Goal: Task Accomplishment & Management: Use online tool/utility

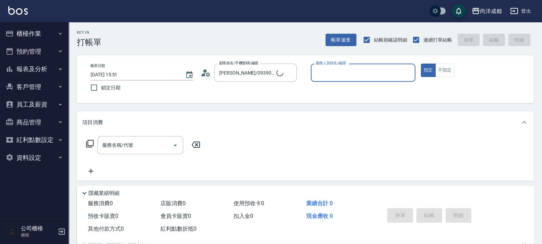
type input "新客人 姓名未設定/00/null"
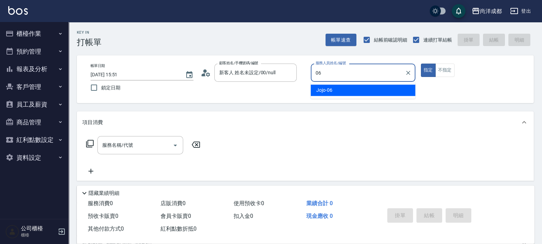
type input "Jojo-06"
type button "true"
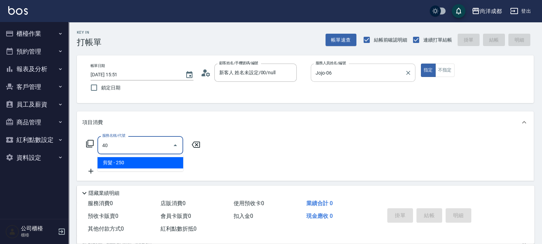
type input "401"
type input "20"
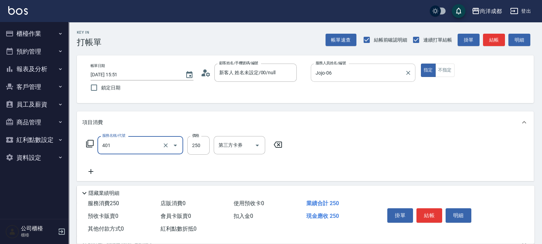
type input "剪髮(401)"
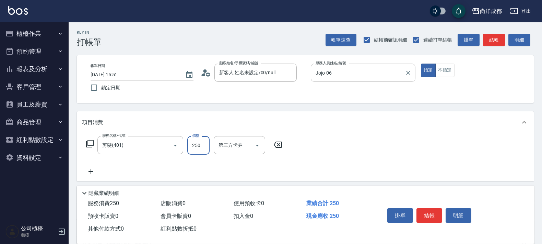
type input "5"
type input "0"
type input "50"
type input "500"
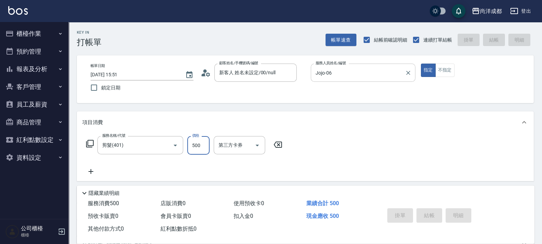
type input "0"
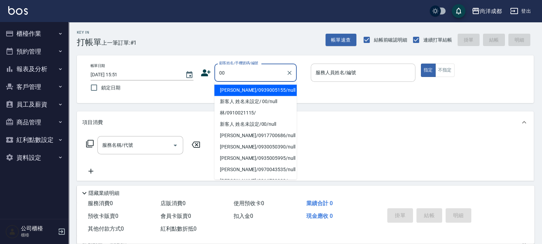
type input "[PERSON_NAME]/0939005155/null"
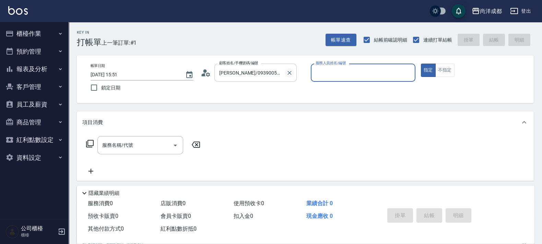
click at [287, 74] on icon "Clear" at bounding box center [289, 72] width 7 height 7
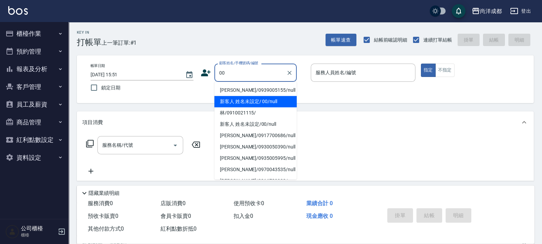
click at [271, 99] on li "新客人 姓名未設定/ 00/null" at bounding box center [255, 101] width 82 height 11
type input "新客人 姓名未設定/ 00/null"
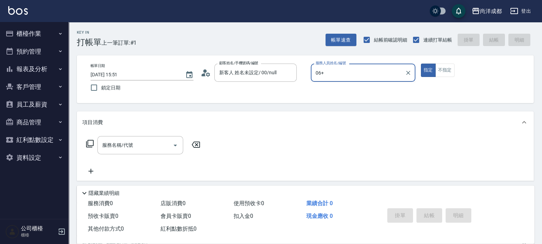
type input "06+"
click at [421, 63] on button "指定" at bounding box center [428, 69] width 15 height 13
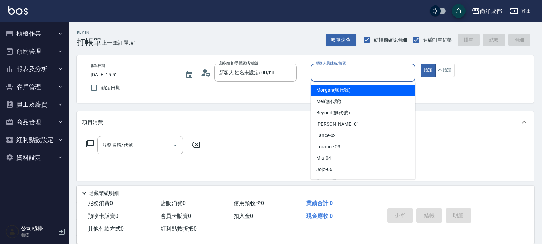
click at [326, 77] on input "服務人員姓名/編號" at bounding box center [363, 73] width 98 height 12
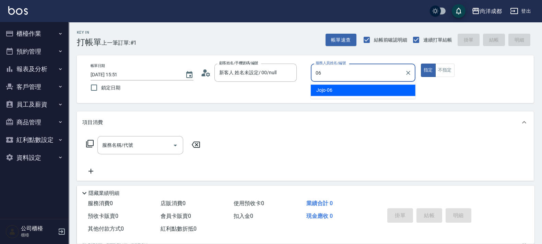
type input "Jojo-06"
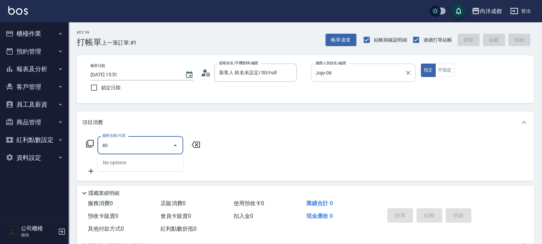
type input "401"
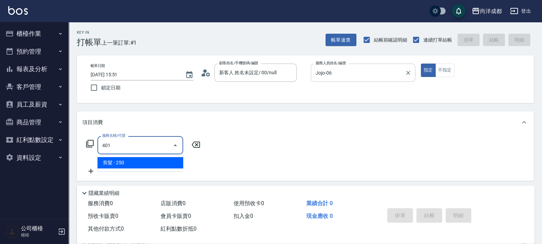
type input "20"
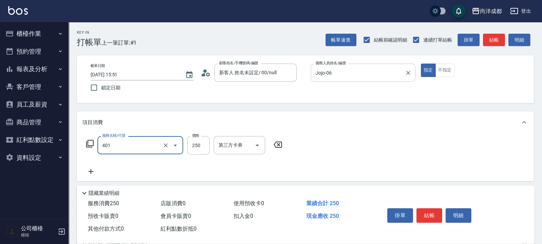
type input "剪髮(401)"
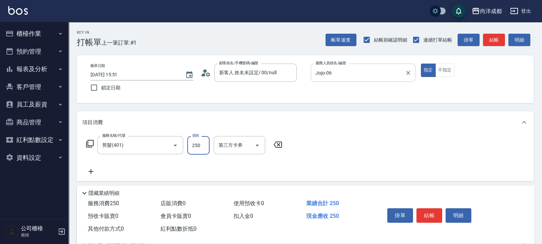
type input "5"
type input "0"
type input "50"
type input "500"
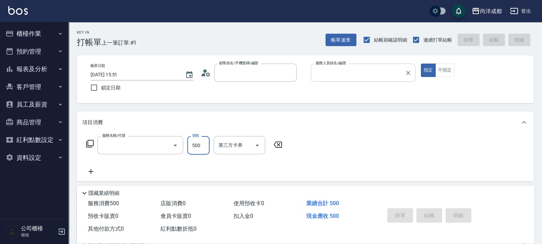
type input "0"
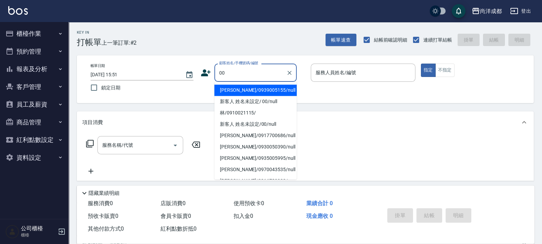
click at [280, 94] on li "[PERSON_NAME]/0939005155/null" at bounding box center [255, 89] width 82 height 11
type input "[PERSON_NAME]/0939005155/null"
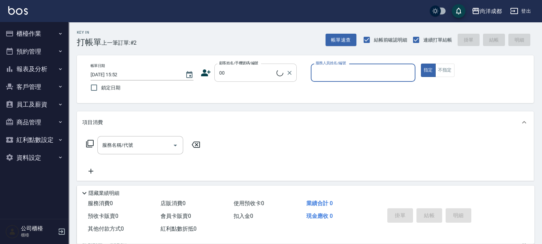
type input "新客人 姓名未設定/00/null"
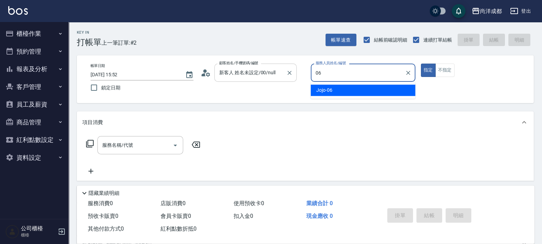
type input "Jojo-06"
type button "true"
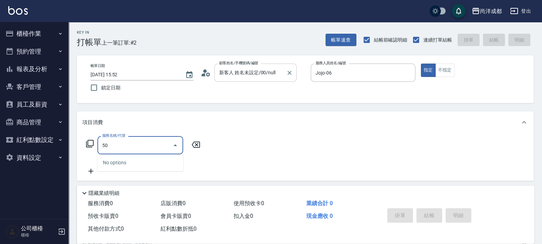
type input "501"
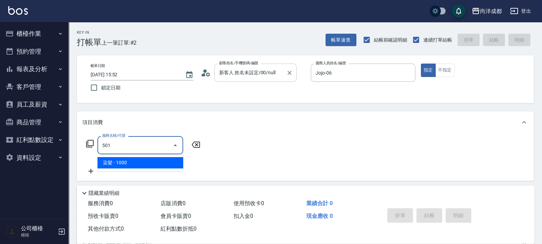
type input "100"
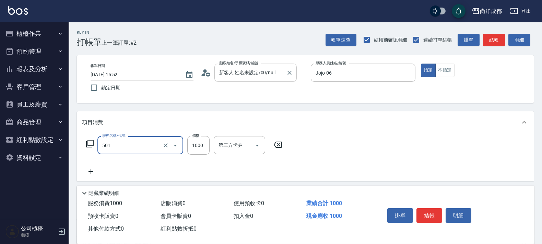
type input "染髮(501)"
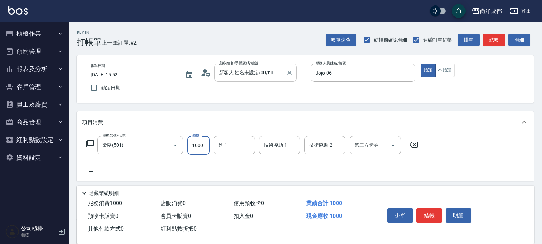
type input "0"
type input "20"
type input "2000"
type input "200"
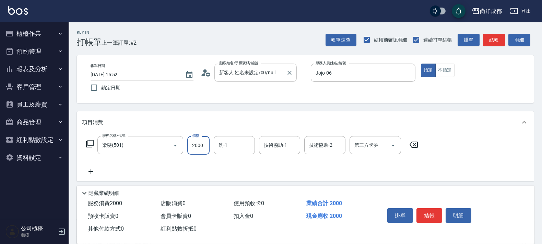
type input "2000"
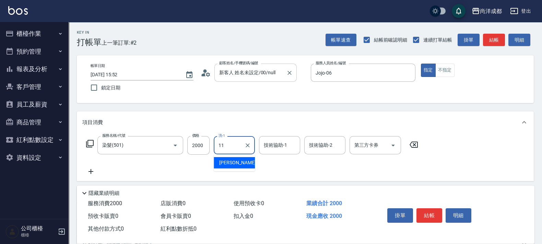
type input "[PERSON_NAME]-11"
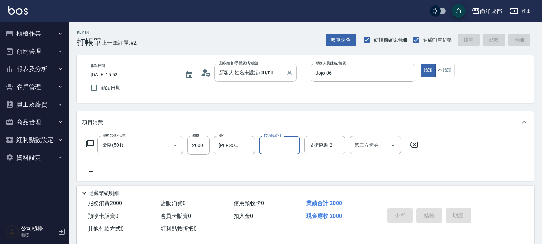
type input "0"
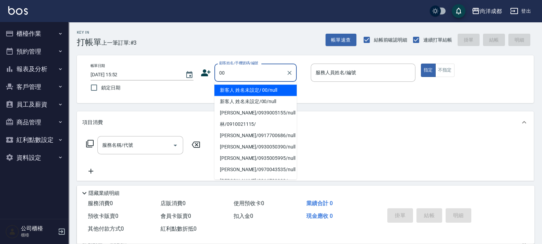
type input "新客人 姓名未設定/ 00/null"
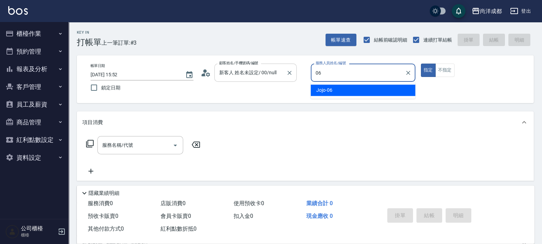
type input "Jojo-06"
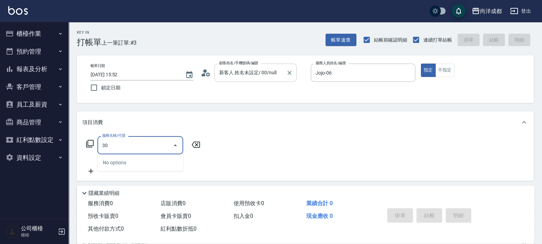
type input "301"
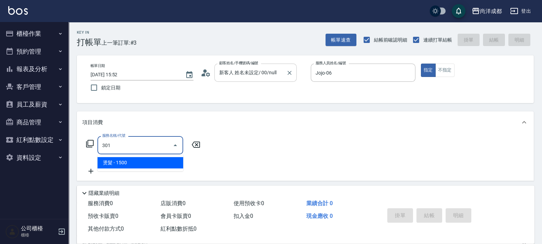
type input "150"
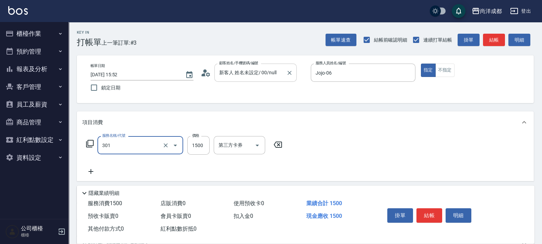
type input "燙髮(301)"
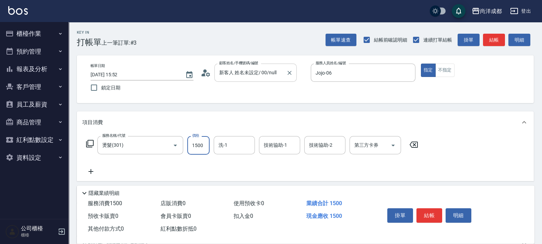
type input "2"
type input "0"
type input "200"
type input "2000"
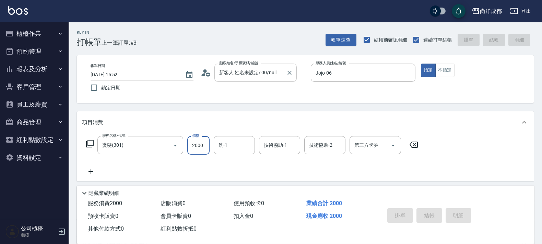
type input "0"
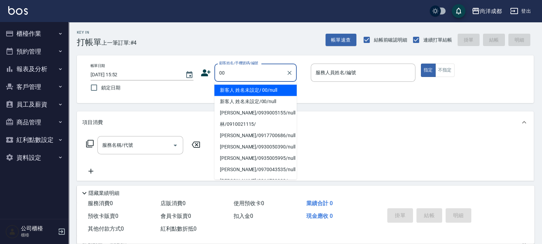
type input "新客人 姓名未設定/ 00/null"
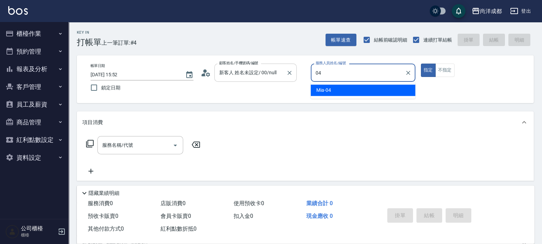
type input "Mia-04"
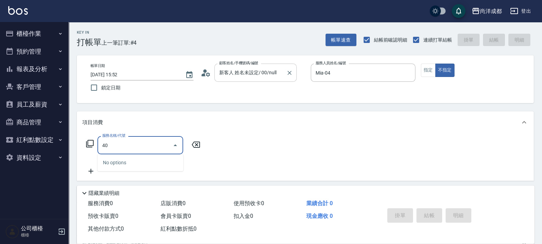
type input "401"
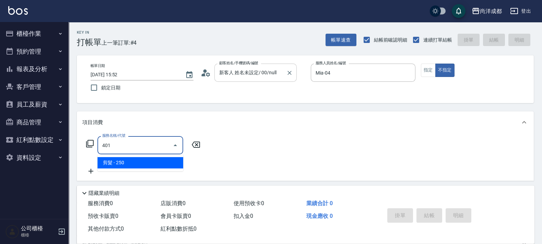
type input "20"
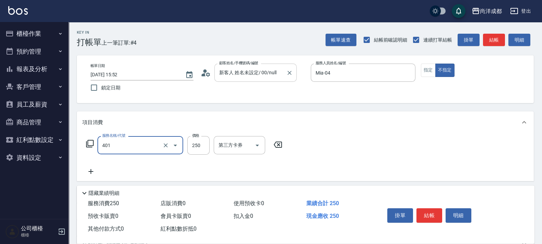
type input "8"
type input "0"
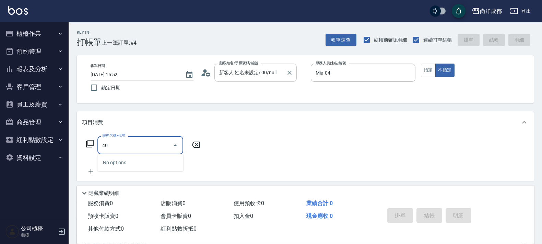
type input "401"
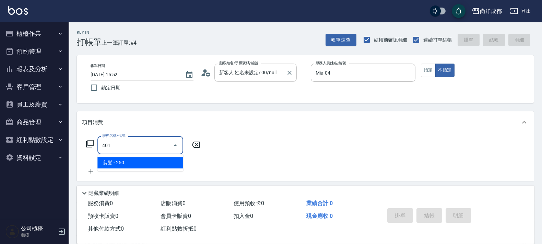
type input "20"
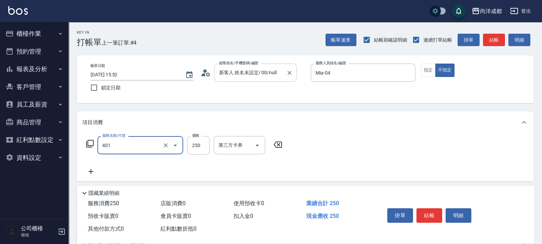
type input "剪髮(401)"
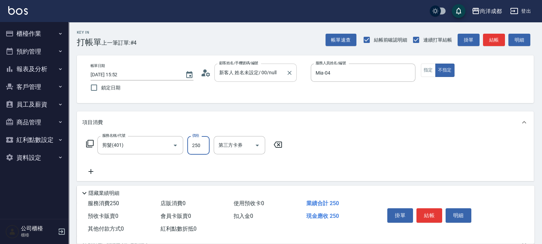
type input "8"
type input "0"
type input "80"
type input "800"
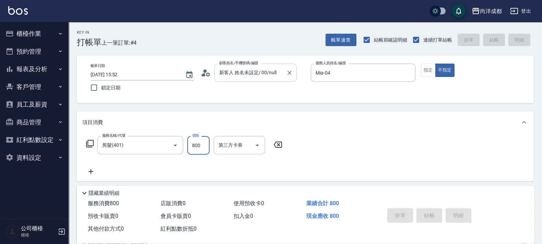
type input "0"
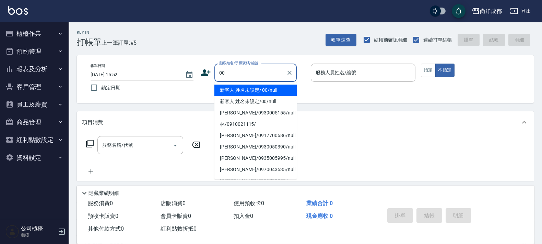
type input "新客人 姓名未設定/ 00/null"
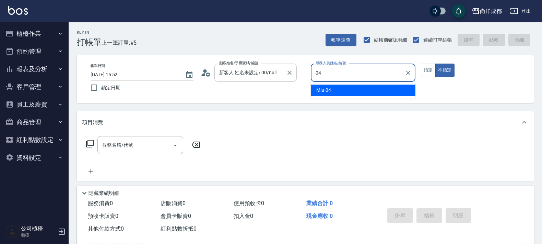
type input "Mia-04"
type button "false"
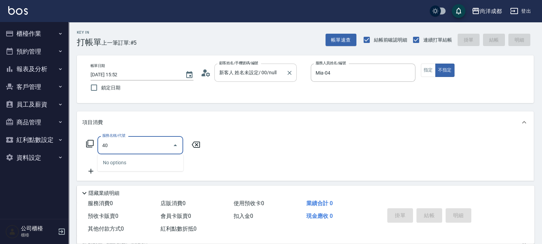
type input "401"
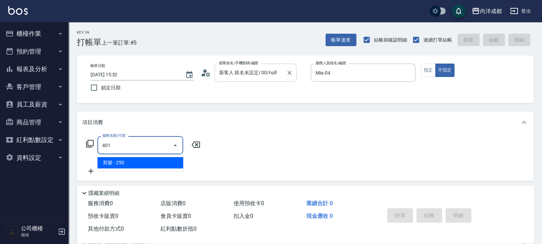
type input "20"
type input "剪髮(401)"
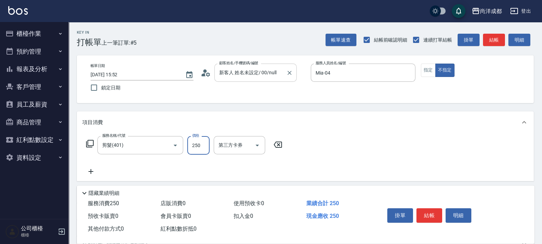
type input "8"
type input "0"
type input "80"
type input "800"
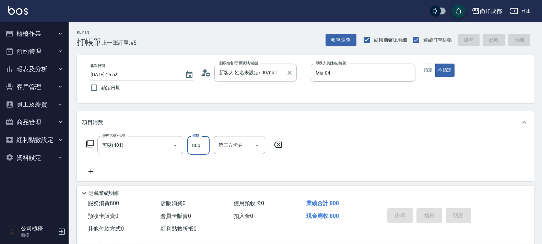
type input "[DATE] 15:53"
type input "0"
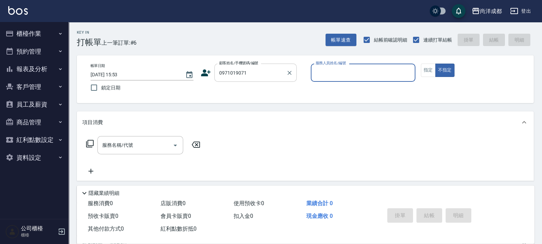
type input "[PERSON_NAME]/0971019071/"
type input "Candy-08"
click at [435, 63] on button "不指定" at bounding box center [444, 69] width 19 height 13
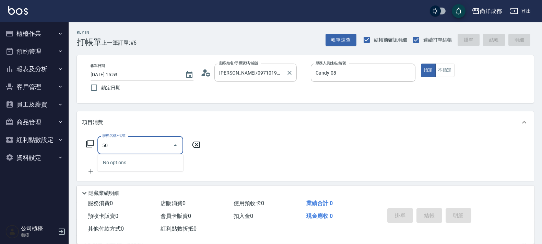
type input "501"
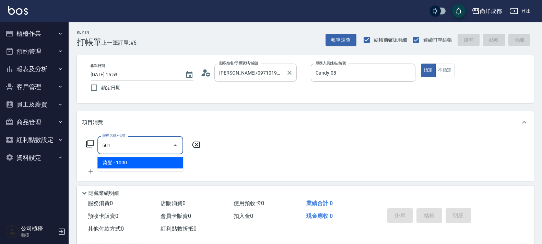
type input "100"
type input "染髮(501)"
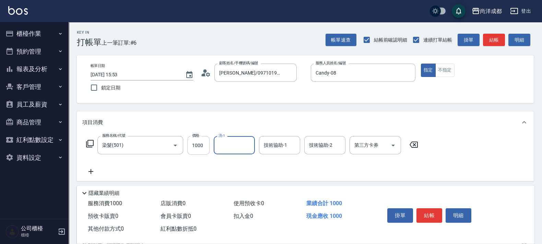
click at [201, 146] on input "1000" at bounding box center [198, 145] width 22 height 19
type input "1"
type input "0"
type input "11"
type input "10"
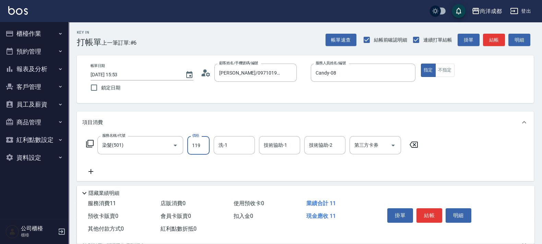
type input "1199"
type input "110"
type input "1199"
type input "龍龍-15"
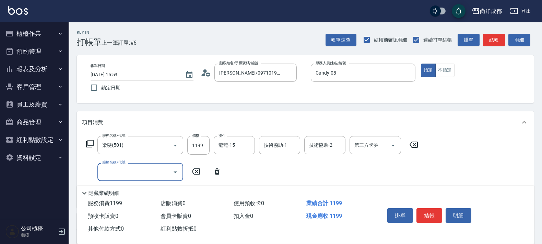
click at [151, 175] on input "服務名稱/代號" at bounding box center [135, 172] width 69 height 12
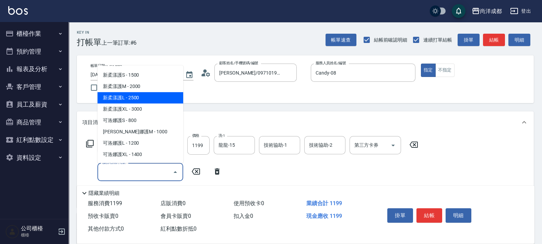
scroll to position [300, 0]
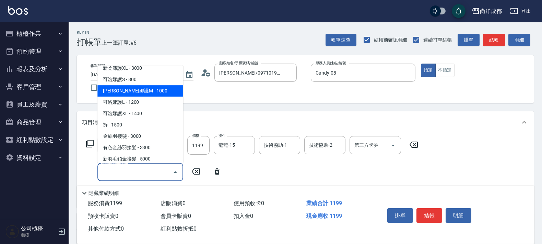
click at [149, 89] on span "[PERSON_NAME]娜護M - 1000" at bounding box center [140, 90] width 86 height 11
type input "210"
type input "[PERSON_NAME]護M(618)"
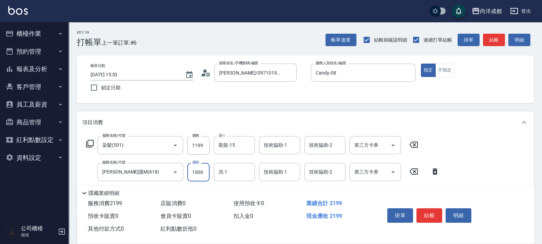
type input "8"
type input "120"
type input "80"
type input "190"
type input "800"
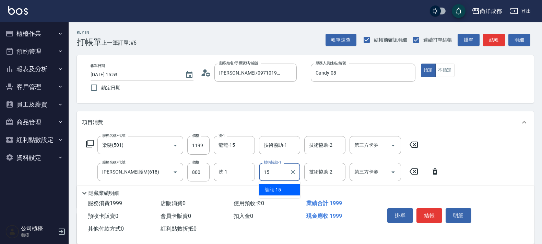
type input "龍龍-15"
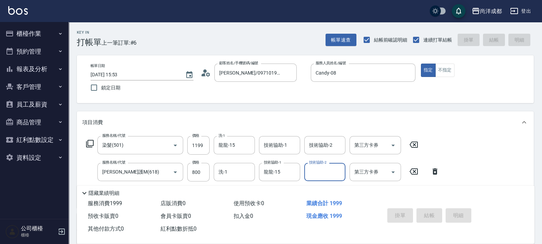
type input "0"
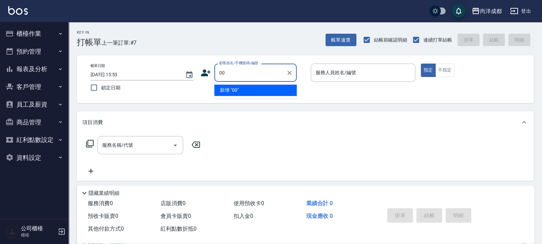
type input "00"
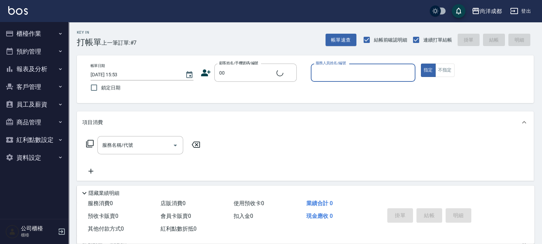
type input "0"
type input "新客人 姓名未設定/00/null"
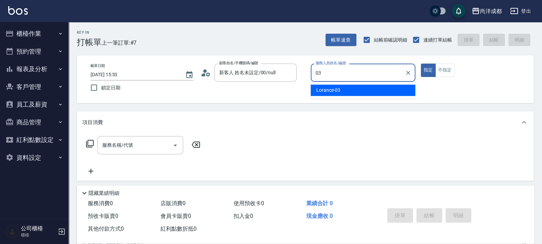
type input "Lorance-03"
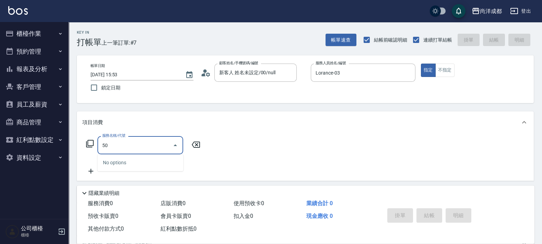
type input "501"
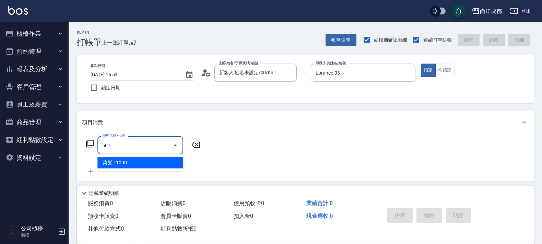
type input "100"
type input "染髮(501)"
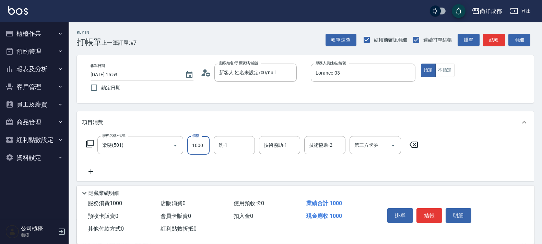
type input "1"
type input "0"
type input "160"
type input "1600"
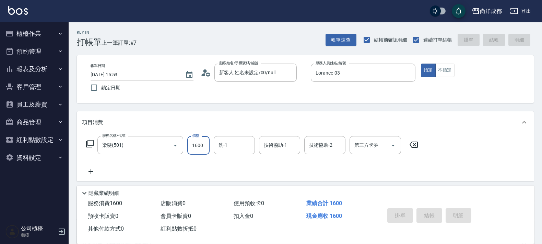
type input "0"
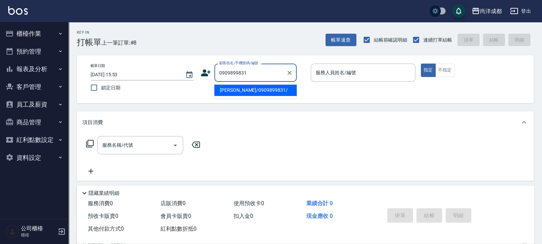
type input "[PERSON_NAME]/0909899831/"
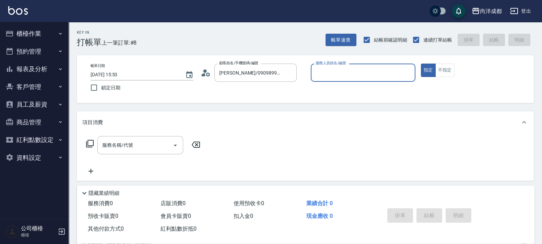
type input "Lorance-03"
click at [421, 63] on button "指定" at bounding box center [428, 69] width 15 height 13
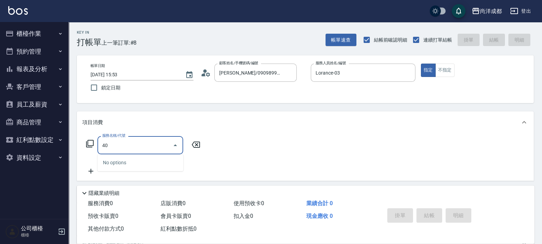
type input "401"
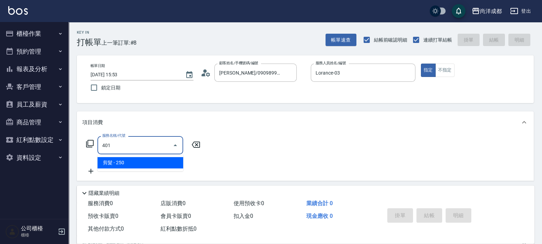
type input "20"
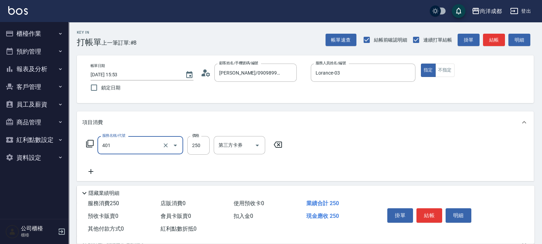
type input "剪髮(401)"
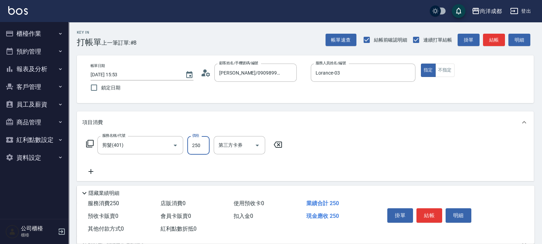
type input "0"
type input "139"
type input "130"
type input "1399"
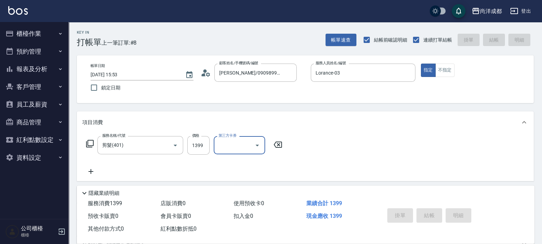
type input "[DATE] 15:54"
type input "0"
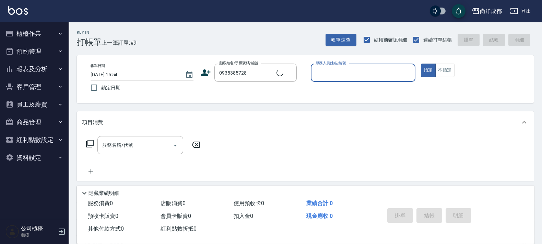
type input "[PERSON_NAME]/0935385728/"
type input "Lorance-03"
click at [421, 63] on button "指定" at bounding box center [428, 69] width 15 height 13
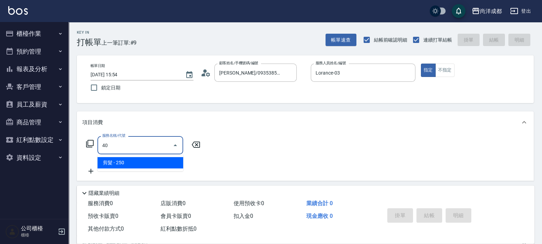
type input "401"
type input "20"
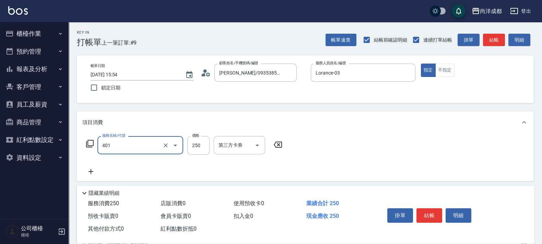
type input "剪髮(401)"
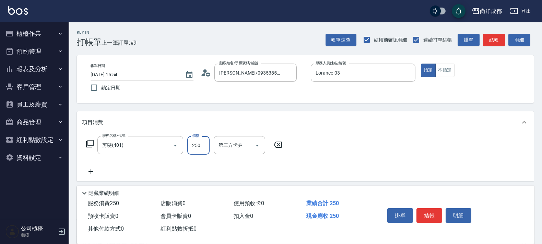
type input "0"
click at [178, 147] on icon "Open" at bounding box center [175, 145] width 8 height 8
type input "0"
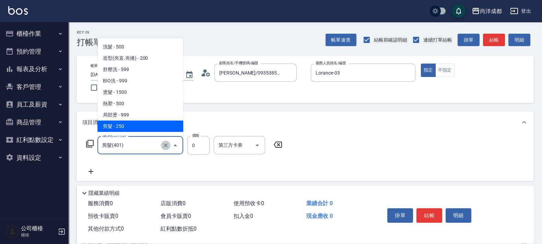
click at [168, 143] on icon "Clear" at bounding box center [165, 145] width 7 height 7
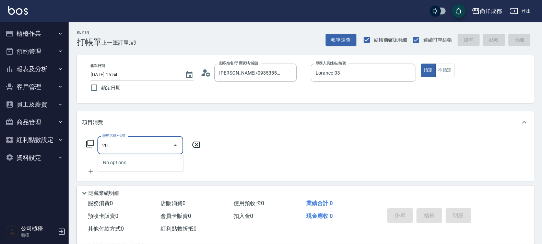
type input "201"
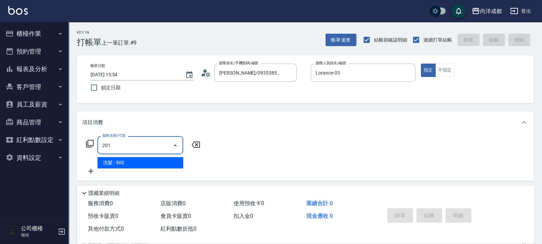
type input "50"
type input "洗髮(201)"
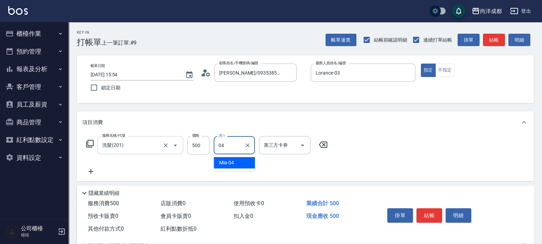
type input "Mia-04"
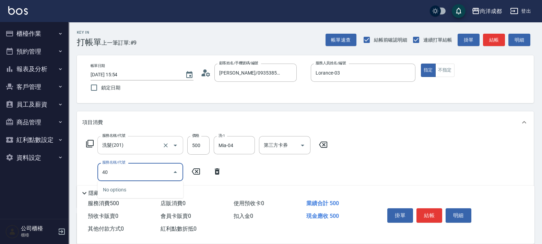
type input "401"
type input "70"
type input "剪髮(401)"
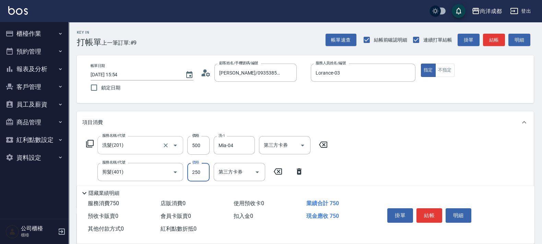
type input "5"
type input "50"
type input "100"
type input "500"
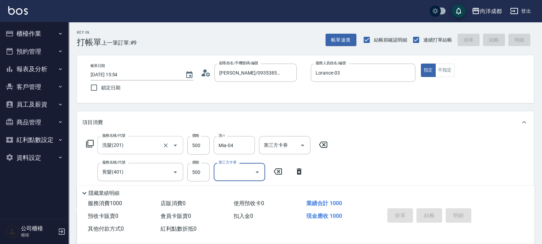
type input "0"
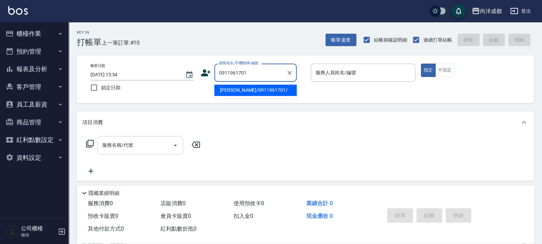
type input "[PERSON_NAME]/0911961701/"
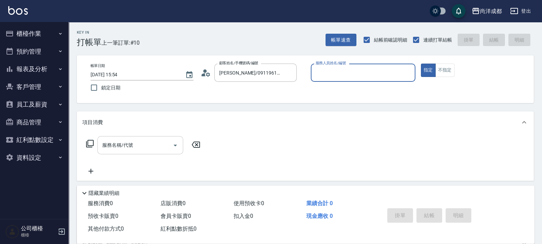
type input "Lorance-03"
click at [421, 63] on button "指定" at bounding box center [428, 69] width 15 height 13
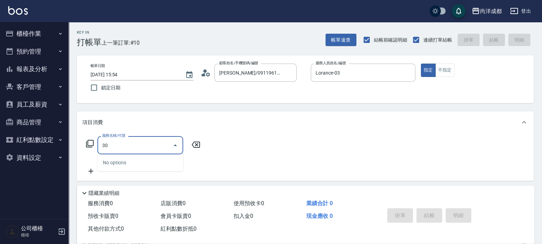
type input "301"
type input "150"
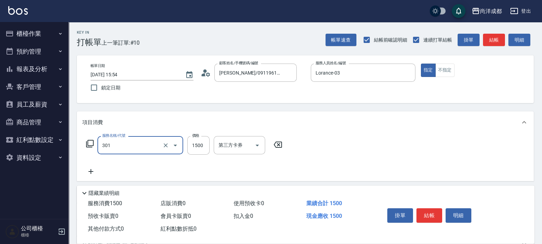
type input "燙髮(301)"
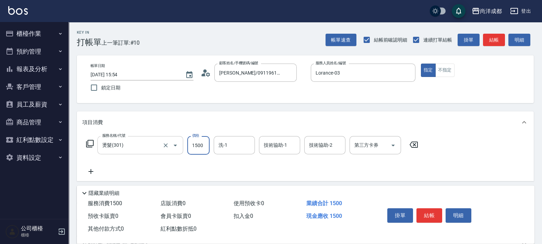
type input "2"
type input "0"
type input "246"
type input "20"
type input "2465"
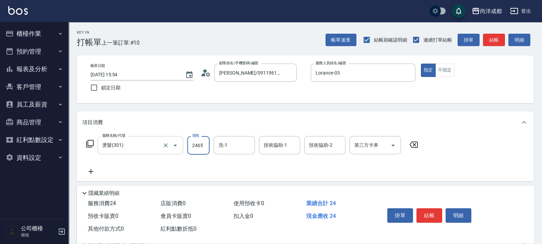
type input "240"
type input "2465"
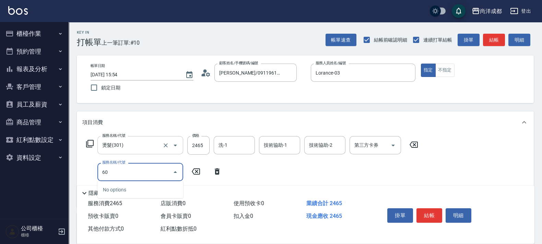
type input "601"
type input "340"
type input "自備護髮(1000以上)(601)"
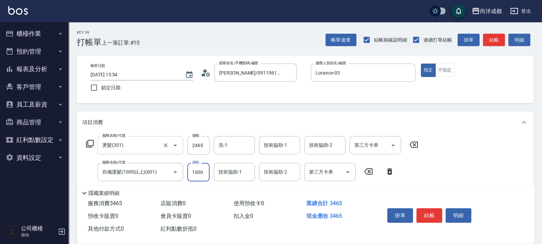
type input "1"
type input "240"
type input "118"
type input "250"
type input "1180"
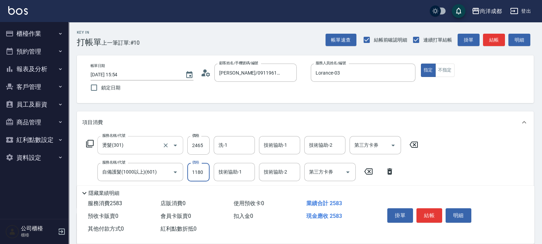
type input "360"
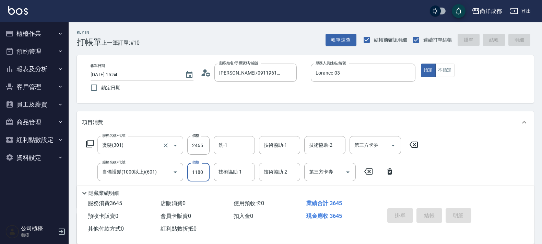
type input "[DATE] 15:55"
type input "0"
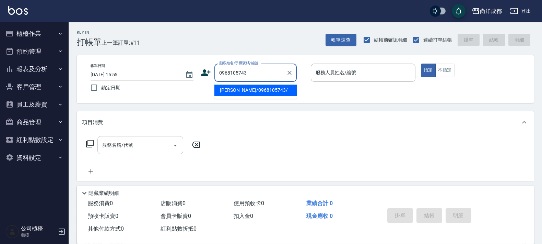
type input "[PERSON_NAME]/0968105743/"
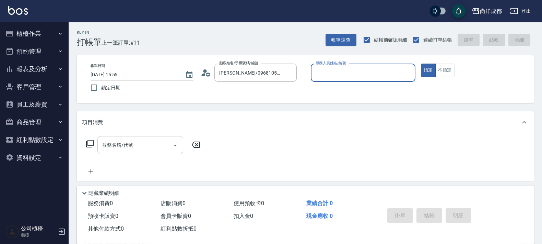
type input "Lance-02"
click at [421, 63] on button "指定" at bounding box center [428, 69] width 15 height 13
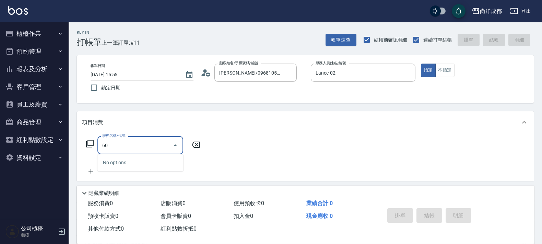
type input "606"
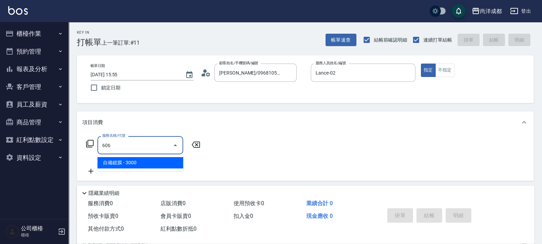
type input "300"
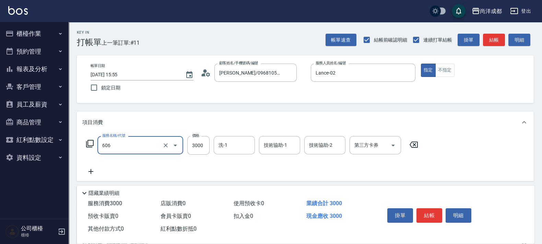
type input "自備鍍膜(606)"
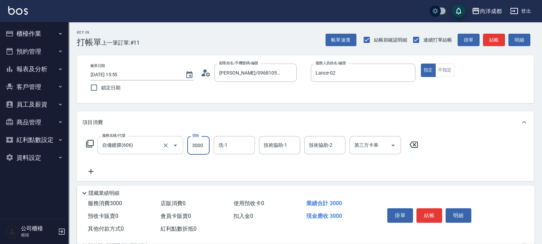
type input "0"
type input "250"
type input "2500"
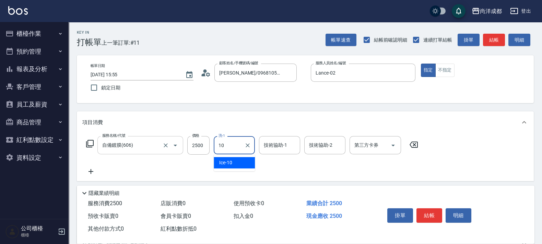
type input "Ice-10"
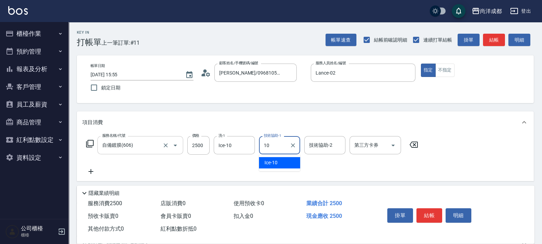
type input "Ice-10"
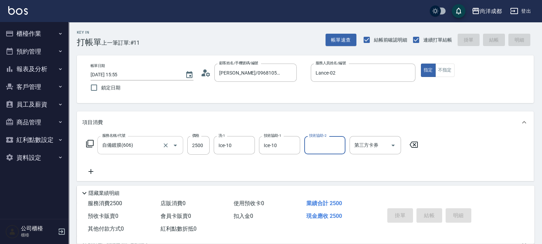
type input "0"
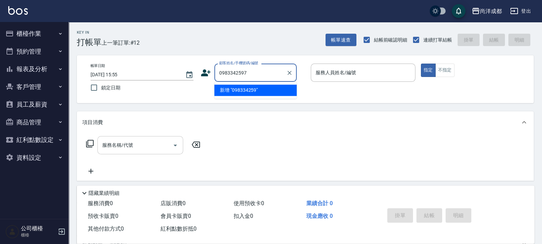
type input "0983342597"
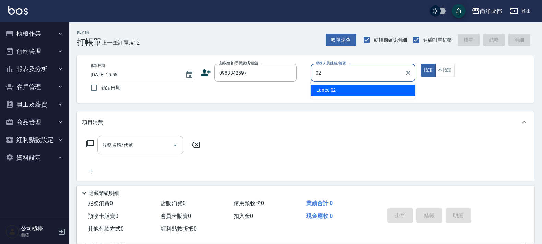
type input "Lance-02"
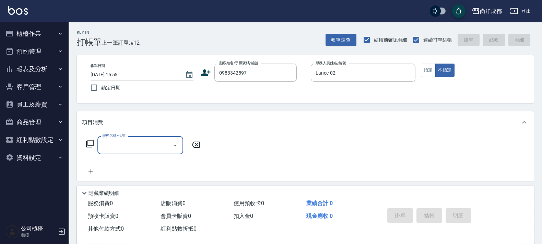
click at [206, 74] on icon at bounding box center [206, 72] width 10 height 7
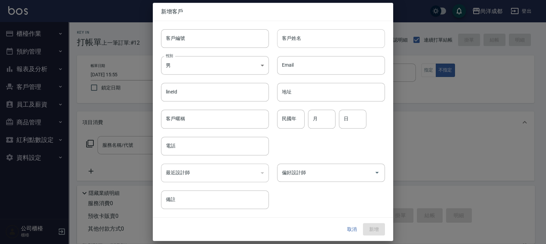
type input "0983342597"
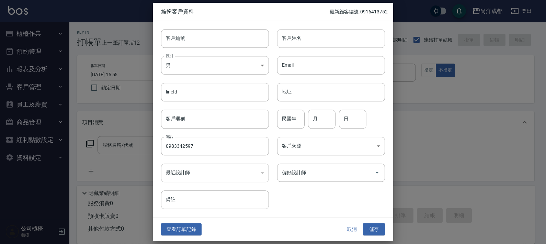
click at [328, 35] on input "客戶姓名" at bounding box center [331, 38] width 108 height 19
type input "[PERSON_NAME]"
click at [293, 121] on input "民國年" at bounding box center [290, 119] width 27 height 19
click at [292, 122] on input "80" at bounding box center [290, 119] width 27 height 19
type input "82"
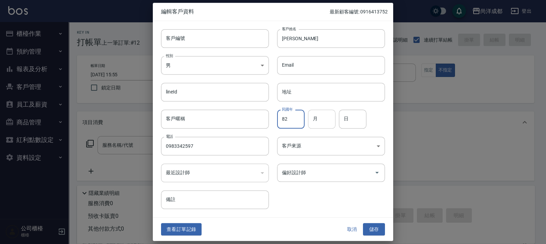
click at [321, 124] on input "月" at bounding box center [321, 119] width 27 height 19
type input "02"
type input "06"
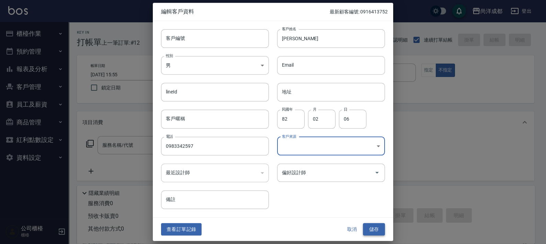
click at [378, 228] on button "儲存" at bounding box center [374, 229] width 22 height 13
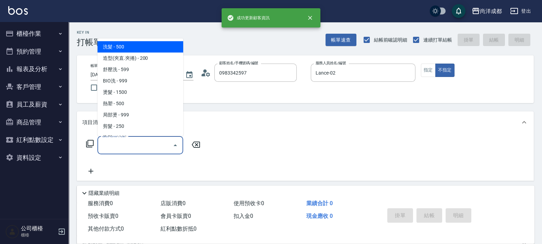
click at [137, 141] on input "服務名稱/代號" at bounding box center [135, 145] width 69 height 12
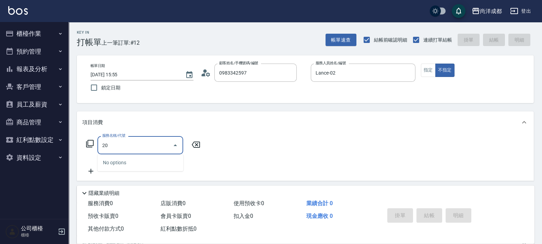
type input "201"
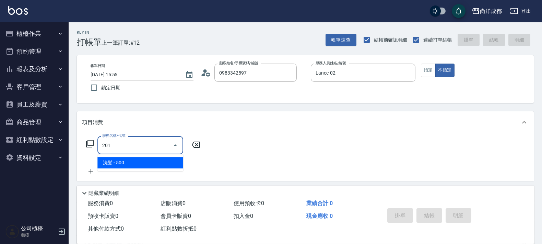
type input "50"
type input "洗髮(201)"
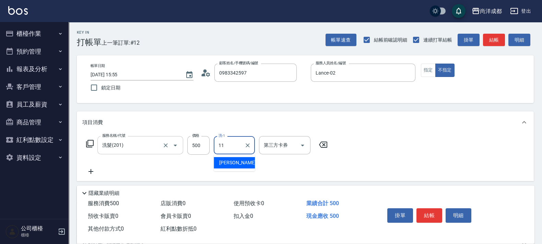
type input "[PERSON_NAME]-11"
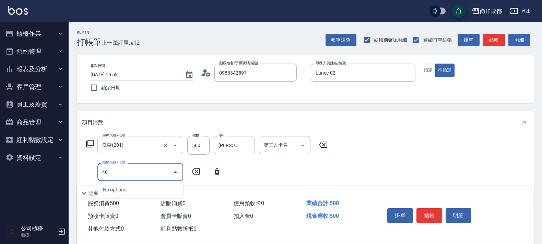
type input "401"
type input "70"
type input "剪髮(401)"
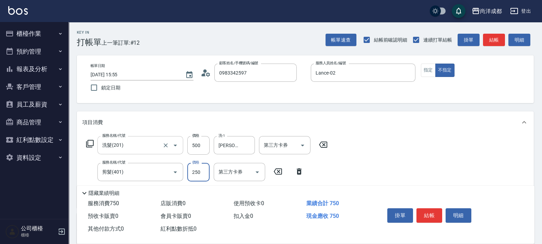
type input "3"
type input "50"
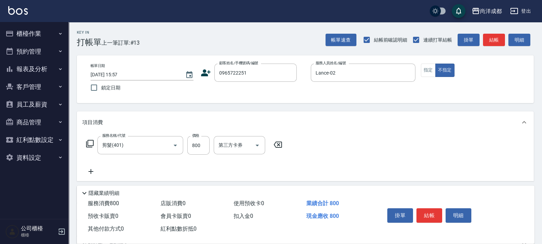
click at [206, 68] on icon at bounding box center [206, 73] width 10 height 10
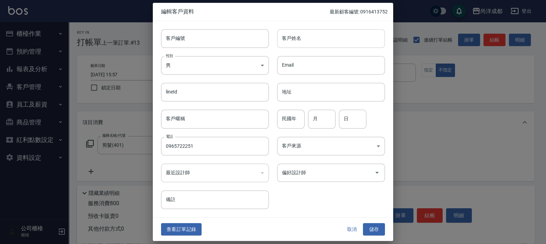
click at [285, 41] on input "客戶姓名" at bounding box center [331, 38] width 108 height 19
click at [379, 230] on button "儲存" at bounding box center [374, 229] width 22 height 13
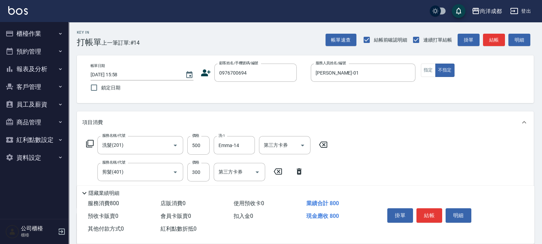
click at [206, 78] on div "顧客姓名/手機號碼/編號 0976700694 顧客姓名/手機號碼/編號" at bounding box center [253, 72] width 105 height 18
click at [203, 75] on icon at bounding box center [206, 72] width 10 height 7
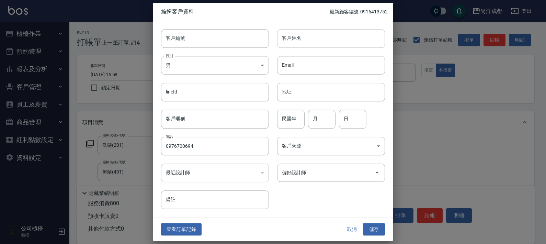
click at [305, 47] on input "客戶姓名" at bounding box center [331, 38] width 108 height 19
click at [292, 125] on input "民國年" at bounding box center [290, 119] width 27 height 19
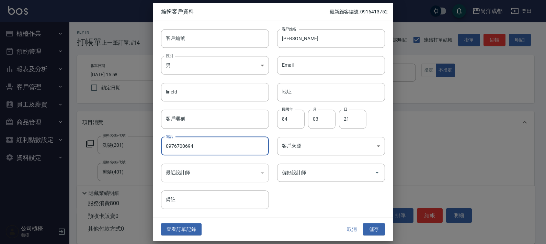
drag, startPoint x: 372, startPoint y: 227, endPoint x: 367, endPoint y: 223, distance: 6.1
click at [372, 227] on button "儲存" at bounding box center [374, 229] width 22 height 13
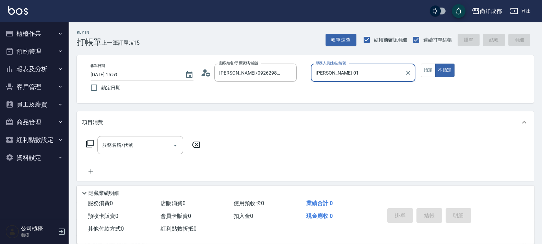
click at [435, 63] on button "不指定" at bounding box center [444, 69] width 19 height 13
click at [421, 63] on button "指定" at bounding box center [428, 69] width 15 height 13
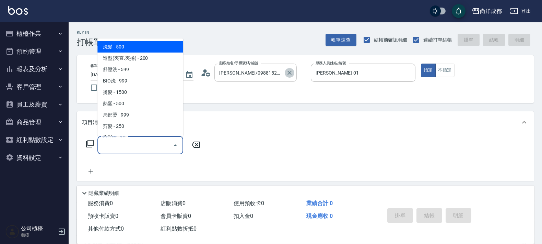
click at [288, 69] on button "Clear" at bounding box center [290, 73] width 10 height 10
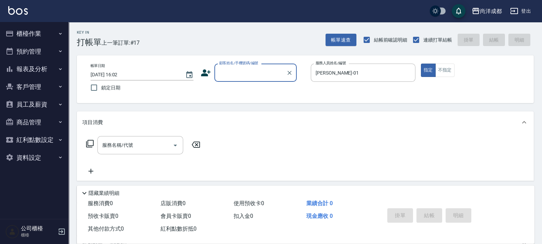
click at [258, 75] on input "顧客姓名/手機號碼/編號" at bounding box center [251, 73] width 66 height 12
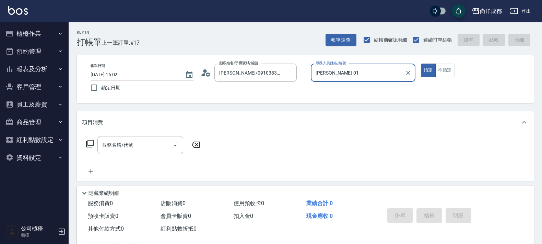
click at [421, 63] on button "指定" at bounding box center [428, 69] width 15 height 13
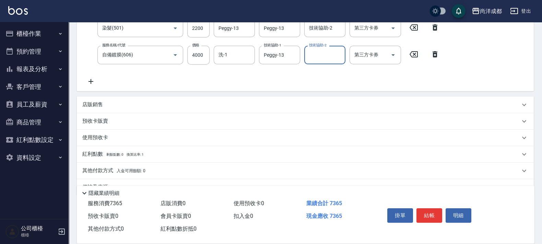
scroll to position [160, 0]
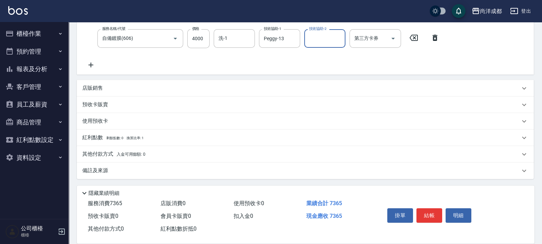
click at [136, 151] on p "其他付款方式 入金可用餘額: 0" at bounding box center [113, 154] width 63 height 8
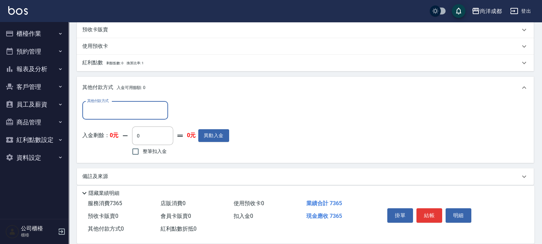
scroll to position [235, 0]
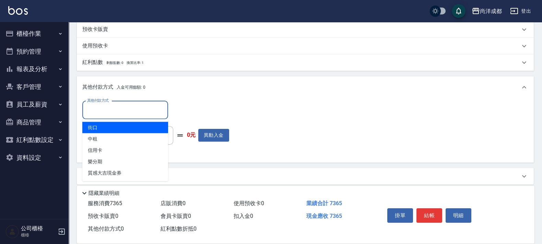
click at [138, 110] on input "其他付款方式" at bounding box center [125, 110] width 80 height 12
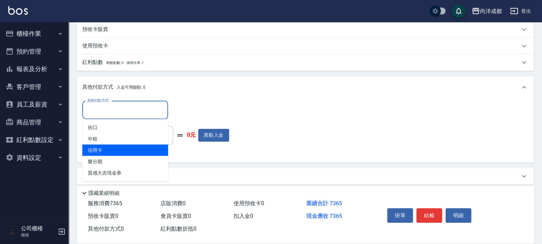
click at [120, 154] on span "信用卡" at bounding box center [125, 149] width 86 height 11
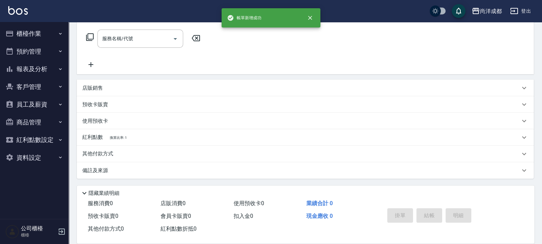
scroll to position [0, 0]
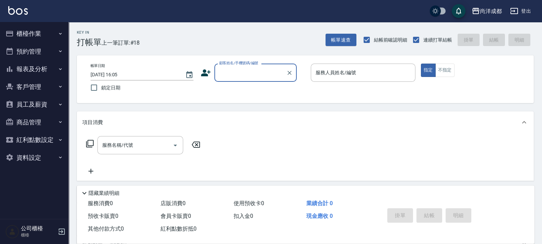
click at [28, 65] on button "報表及分析" at bounding box center [34, 69] width 63 height 18
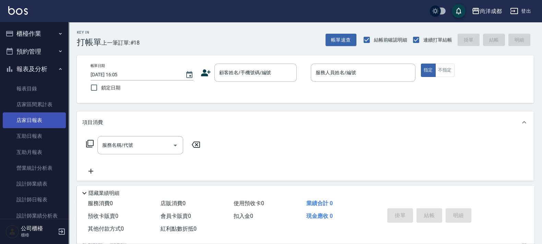
click at [37, 120] on link "店家日報表" at bounding box center [34, 120] width 63 height 16
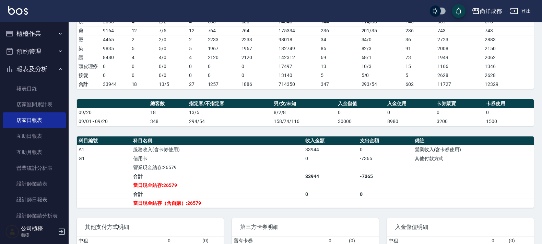
scroll to position [34, 0]
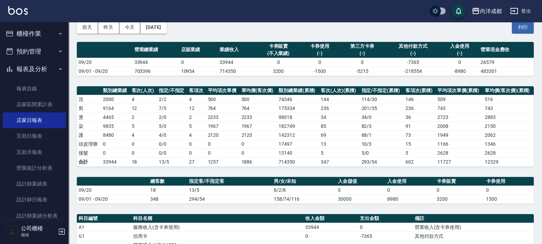
click at [27, 37] on button "櫃檯作業" at bounding box center [34, 34] width 63 height 18
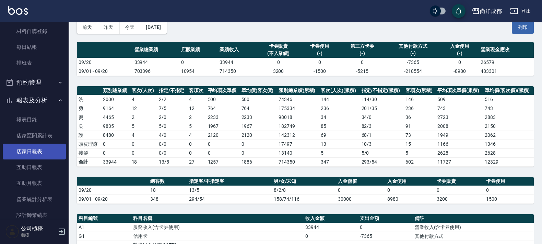
scroll to position [129, 0]
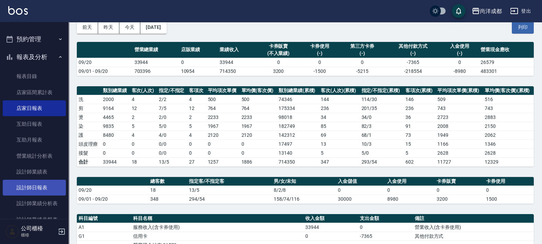
click at [38, 191] on link "設計師日報表" at bounding box center [34, 187] width 63 height 16
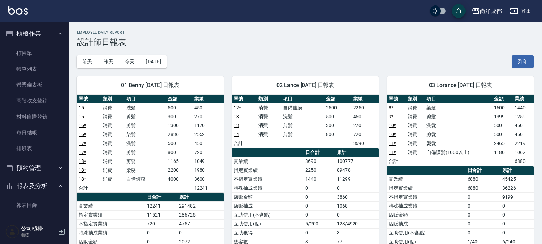
click at [33, 187] on button "報表及分析" at bounding box center [34, 186] width 63 height 18
click at [28, 56] on link "打帳單" at bounding box center [34, 53] width 63 height 16
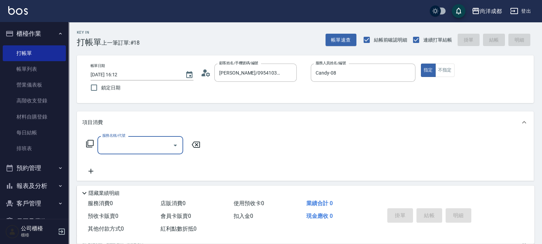
click at [203, 72] on icon at bounding box center [206, 73] width 10 height 10
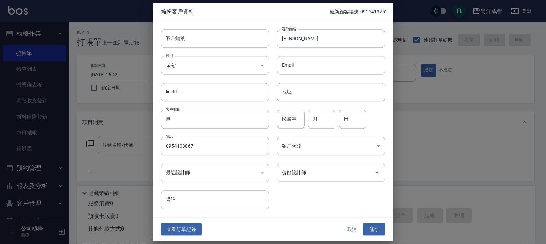
click at [318, 179] on div "偏好設計師" at bounding box center [331, 172] width 108 height 18
click at [363, 223] on button "儲存" at bounding box center [374, 229] width 22 height 13
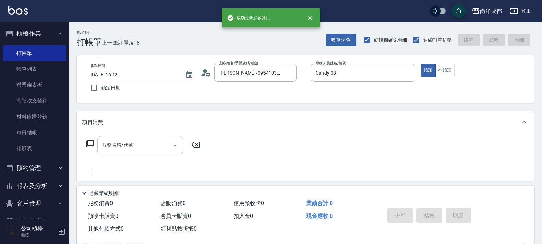
click at [154, 153] on div "服務名稱/代號" at bounding box center [140, 145] width 86 height 18
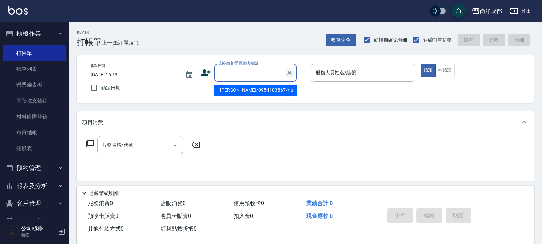
click at [291, 70] on icon "Clear" at bounding box center [289, 72] width 7 height 7
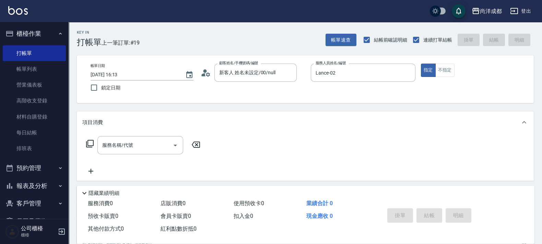
click at [398, 131] on div "項目消費" at bounding box center [305, 122] width 457 height 22
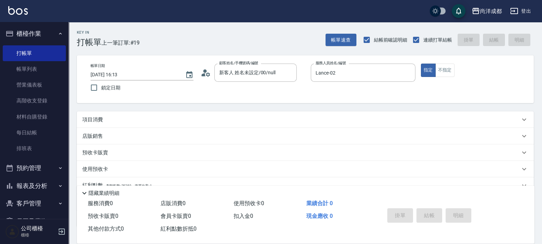
click at [98, 117] on p "項目消費" at bounding box center [92, 119] width 21 height 7
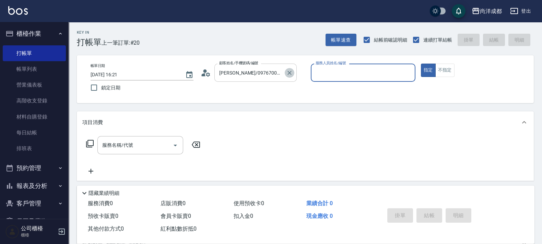
click at [290, 68] on button "Clear" at bounding box center [290, 73] width 10 height 10
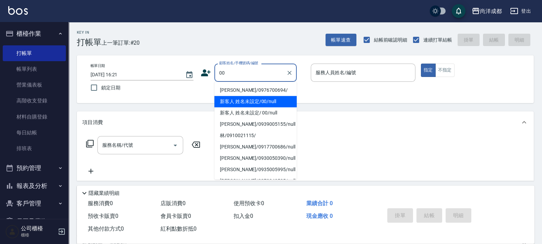
click at [273, 103] on li "新客人 姓名未設定/00/null" at bounding box center [255, 101] width 82 height 11
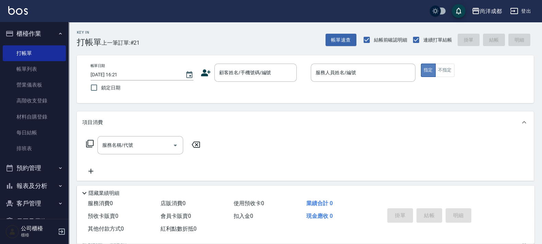
click at [434, 66] on button "指定" at bounding box center [428, 69] width 15 height 13
click at [419, 115] on div "Key In 打帳單 上一筆訂單:#21 帳單速查 結帳前確認明細 連續打單結帳 掛單 結帳 明細 帳單日期 [DATE] 16:21 鎖定日期 顧客姓名/手…" at bounding box center [305, 186] width 473 height 328
click at [33, 67] on link "帳單列表" at bounding box center [34, 69] width 63 height 16
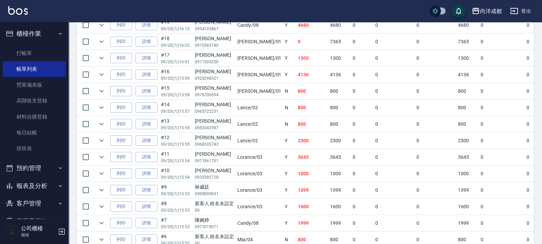
scroll to position [171, 0]
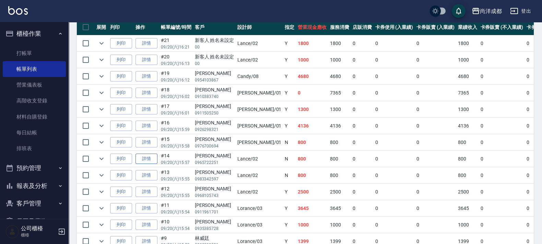
click at [152, 161] on link "詳情" at bounding box center [147, 158] width 22 height 11
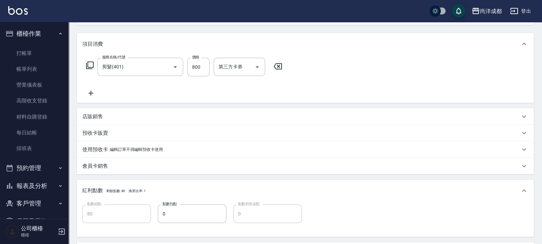
scroll to position [85, 0]
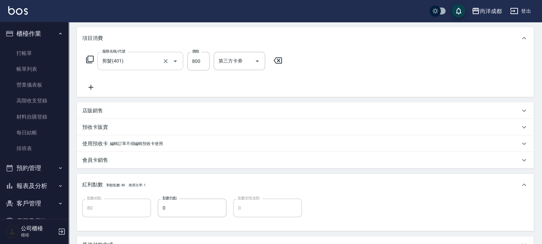
click at [160, 61] on input "剪髮(401)" at bounding box center [131, 61] width 60 height 12
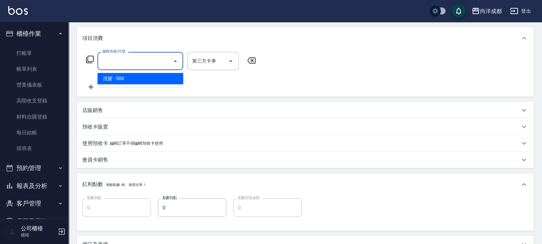
click at [173, 39] on div "項目消費" at bounding box center [301, 38] width 438 height 7
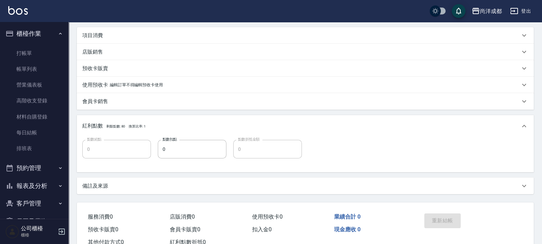
click at [88, 35] on p "項目消費" at bounding box center [92, 35] width 21 height 7
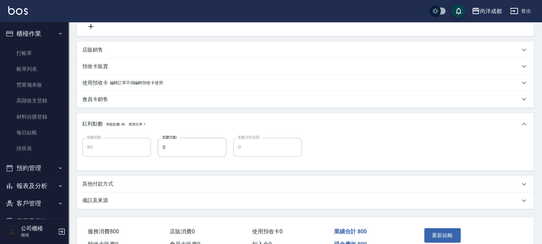
scroll to position [211, 0]
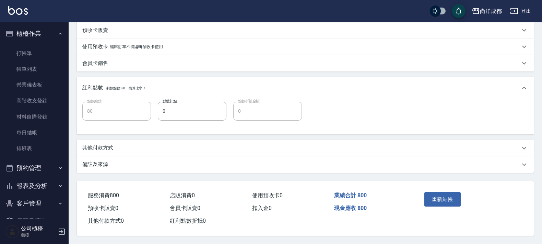
click at [439, 200] on button "重新結帳" at bounding box center [442, 199] width 36 height 14
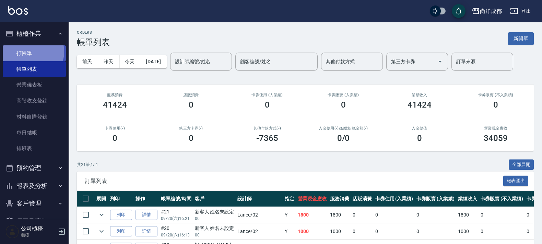
click at [31, 51] on link "打帳單" at bounding box center [34, 53] width 63 height 16
